Goal: Task Accomplishment & Management: Use online tool/utility

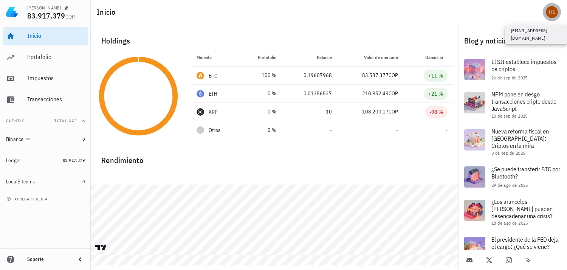
click at [551, 14] on div "avatar" at bounding box center [552, 12] width 12 height 12
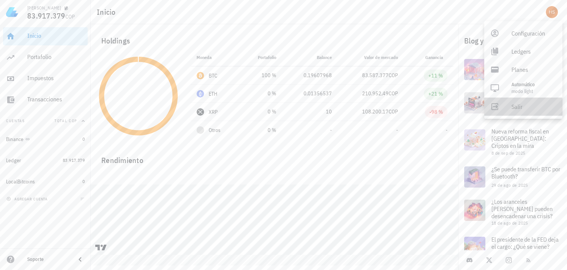
click at [519, 107] on div "Salir" at bounding box center [534, 106] width 45 height 15
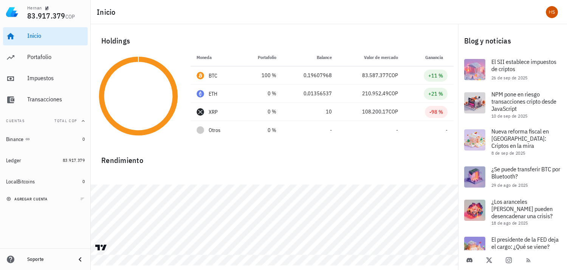
click at [42, 200] on span "agregar cuenta" at bounding box center [28, 199] width 40 height 5
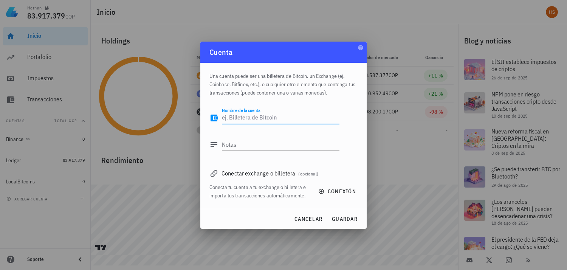
click at [242, 119] on textarea "Nombre de la cuenta" at bounding box center [281, 118] width 118 height 12
type textarea "Changelly hijo"
click at [244, 144] on textarea "Notas" at bounding box center [281, 144] width 118 height 12
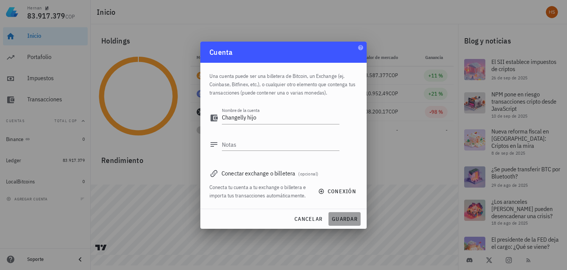
click at [345, 218] on span "guardar" at bounding box center [345, 219] width 26 height 7
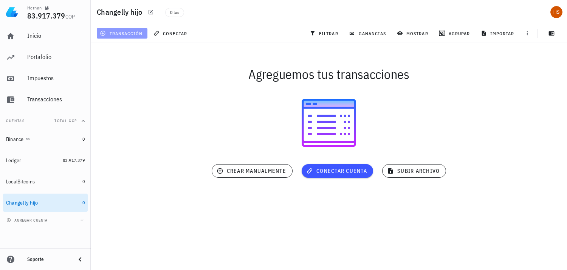
click at [123, 33] on span "transacción" at bounding box center [121, 33] width 41 height 6
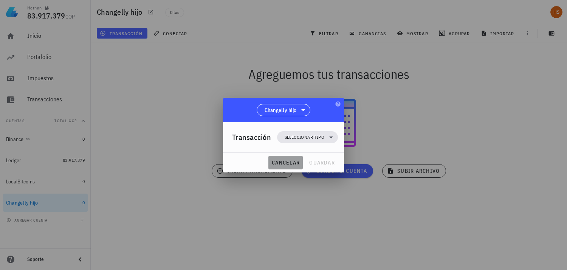
click at [278, 161] on span "cancelar" at bounding box center [286, 162] width 28 height 7
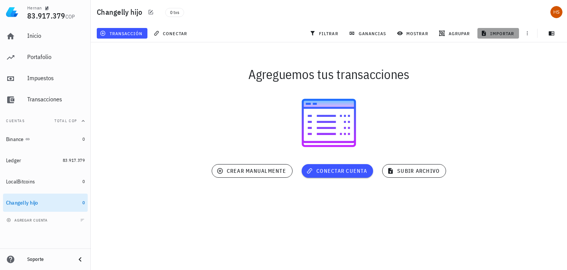
click at [508, 33] on span "importar" at bounding box center [499, 33] width 32 height 6
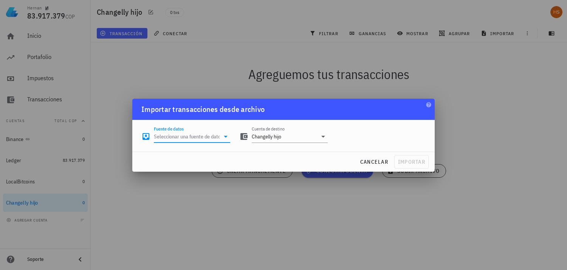
click at [195, 138] on input "Fuente de datos" at bounding box center [187, 136] width 66 height 12
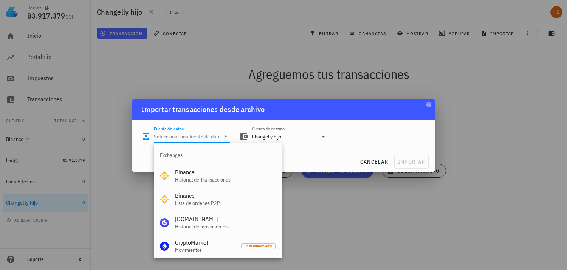
click at [195, 138] on input "Fuente de datos" at bounding box center [187, 136] width 66 height 12
click at [357, 124] on div "Fuente de datos Cuenta de destino Changelly hijo" at bounding box center [284, 133] width 294 height 27
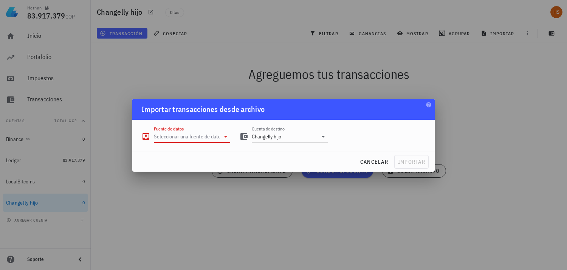
click at [200, 135] on input "Fuente de datos" at bounding box center [187, 136] width 66 height 12
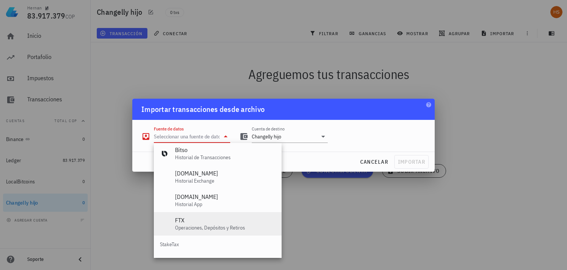
scroll to position [315, 0]
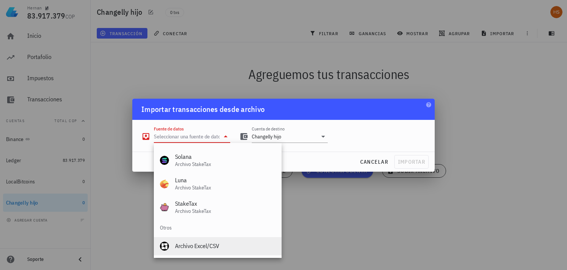
click at [209, 248] on div "Archivo Excel/CSV" at bounding box center [225, 245] width 101 height 7
type input "Archivo Excel/CSV"
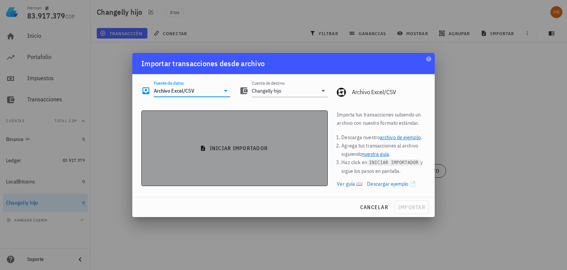
click at [247, 146] on span "iniciar importador" at bounding box center [235, 148] width 174 height 7
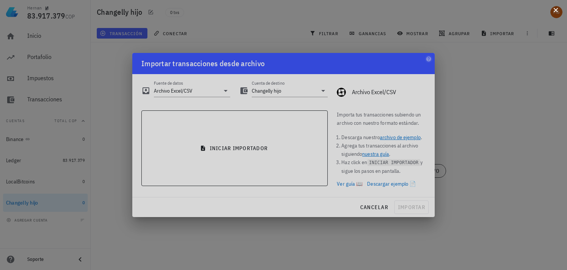
click at [558, 11] on button at bounding box center [556, 10] width 8 height 8
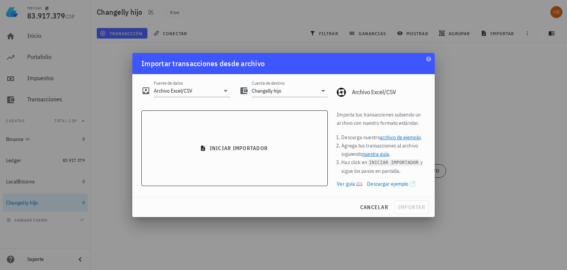
click at [359, 183] on link "Ver guía 📖" at bounding box center [350, 184] width 26 height 8
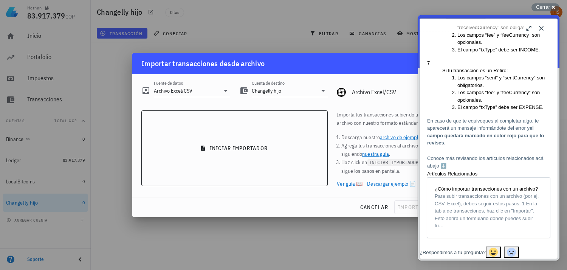
scroll to position [1776, 0]
click at [477, 185] on span "¿Cómo importar transacciones con un archivo?" at bounding box center [486, 188] width 103 height 6
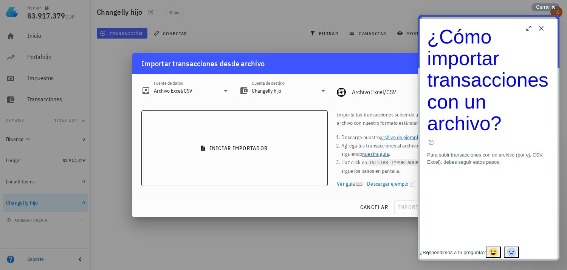
scroll to position [126, 0]
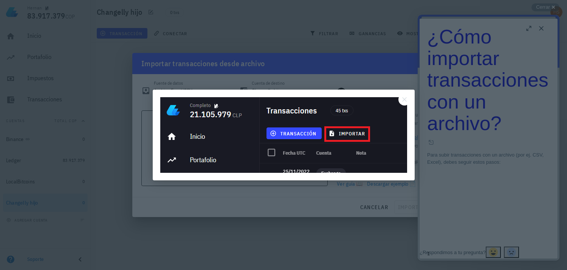
scroll to position [0, 0]
click at [479, 95] on div at bounding box center [283, 135] width 567 height 270
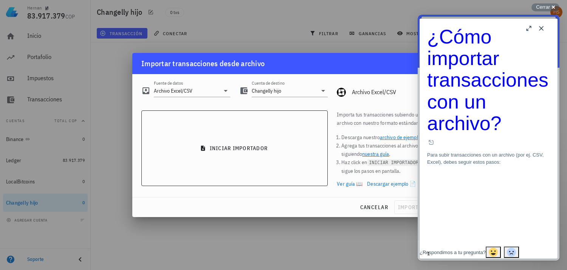
scroll to position [168, 0]
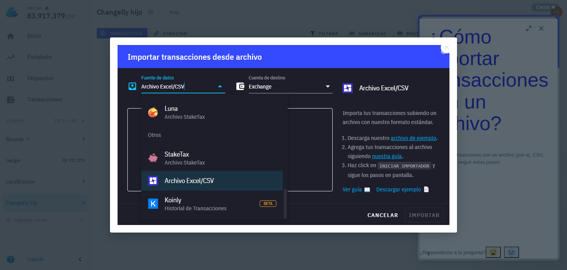
scroll to position [0, 0]
click at [478, 175] on div at bounding box center [283, 135] width 567 height 270
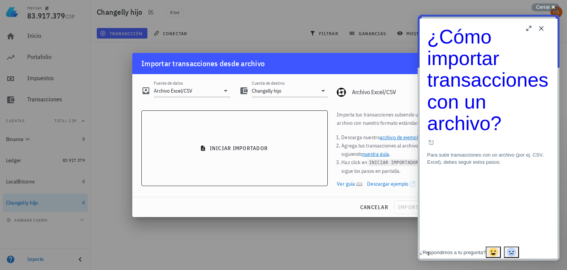
scroll to position [511, 0]
click at [239, 28] on div at bounding box center [283, 135] width 567 height 270
click at [541, 26] on button "Close" at bounding box center [542, 28] width 12 height 12
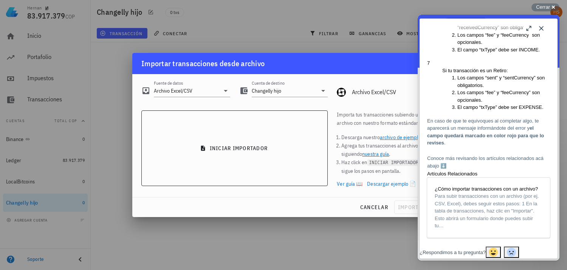
click at [543, 30] on button "Close" at bounding box center [542, 28] width 12 height 12
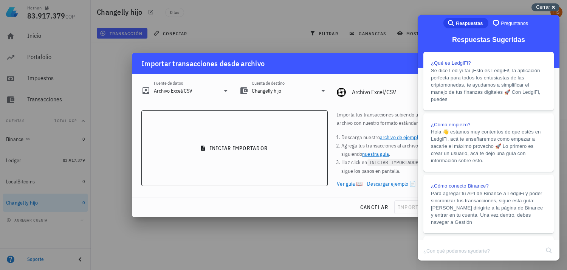
click at [544, 6] on span "Cerrar" at bounding box center [543, 7] width 14 height 6
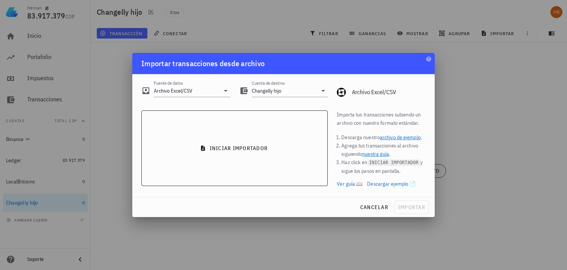
click at [399, 183] on link "Descargar ejemplo 📄" at bounding box center [391, 184] width 49 height 8
